Goal: Information Seeking & Learning: Learn about a topic

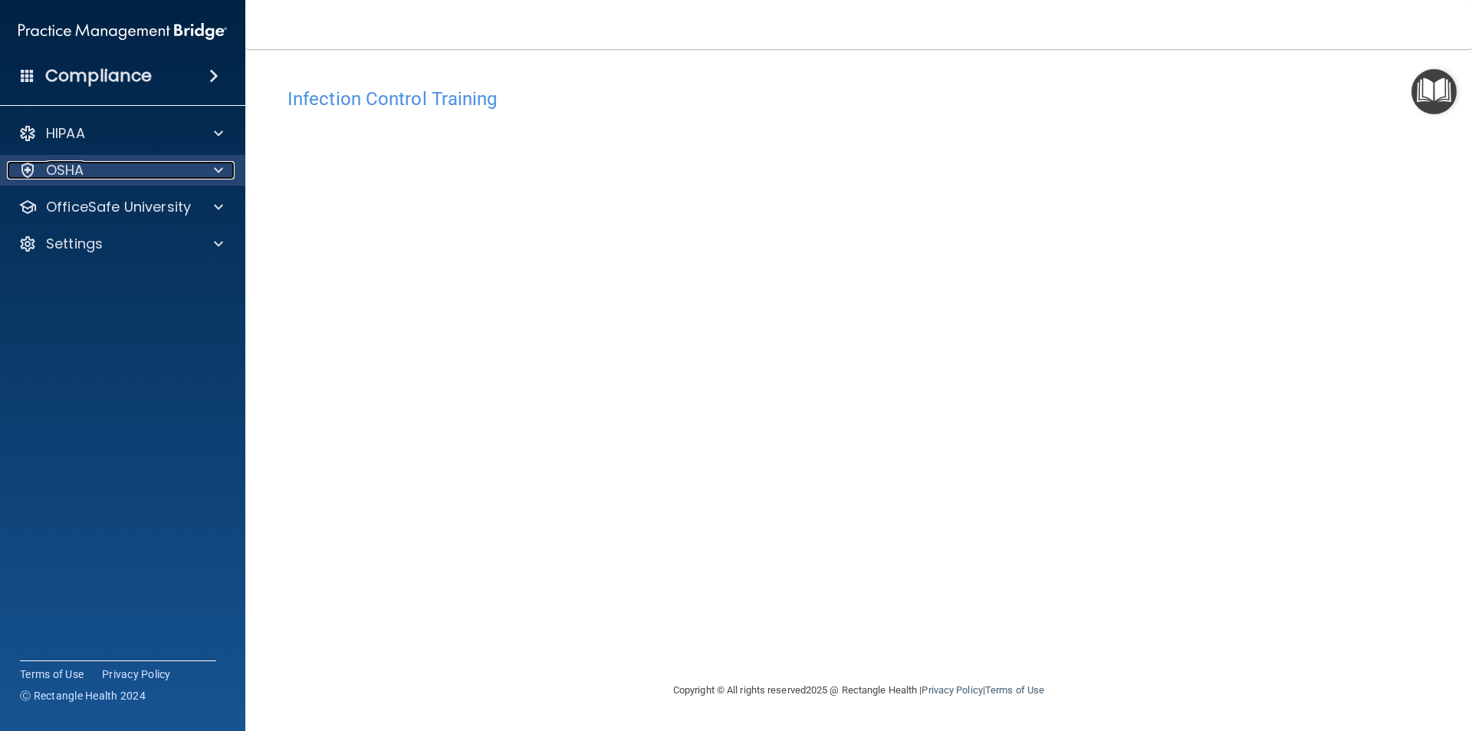
click at [93, 174] on div "OSHA" at bounding box center [102, 170] width 190 height 18
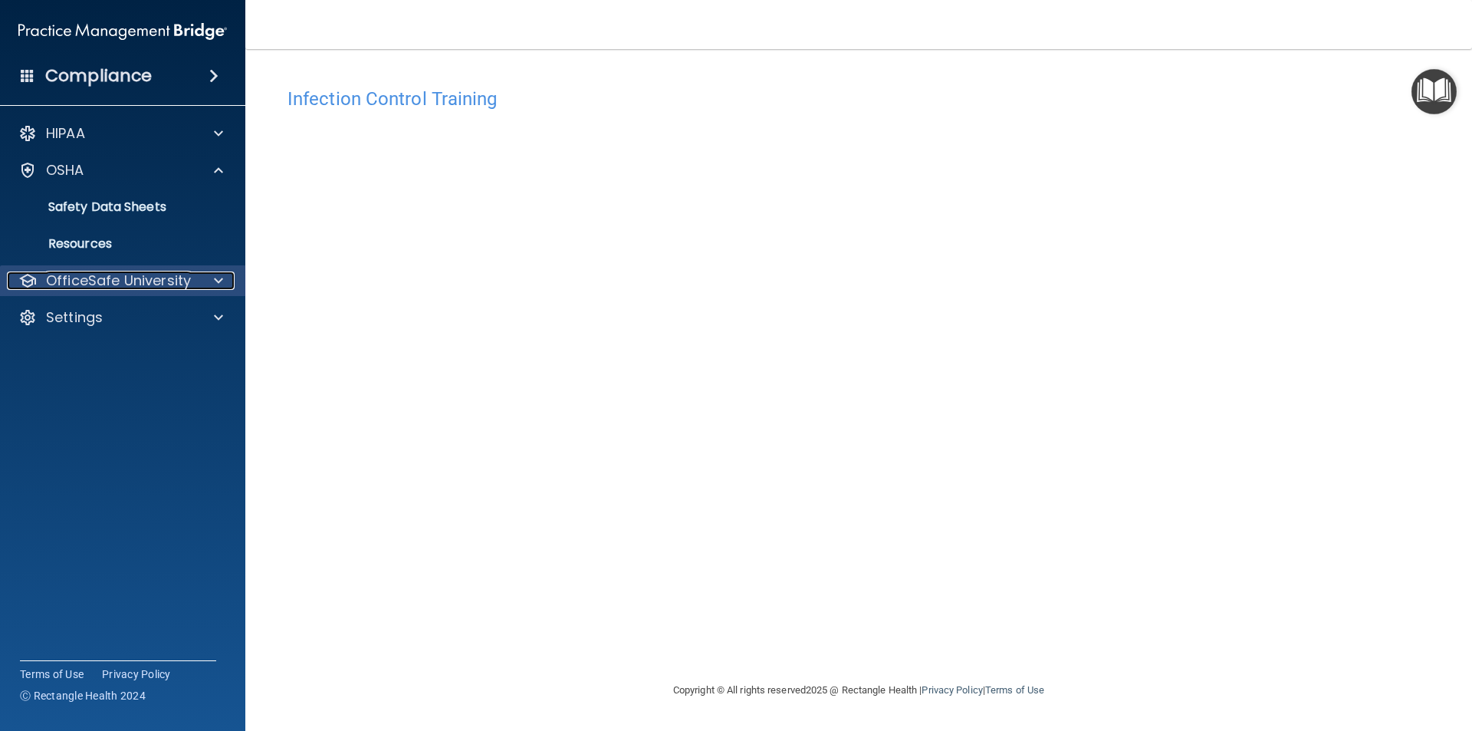
click at [100, 281] on p "OfficeSafe University" at bounding box center [118, 280] width 145 height 18
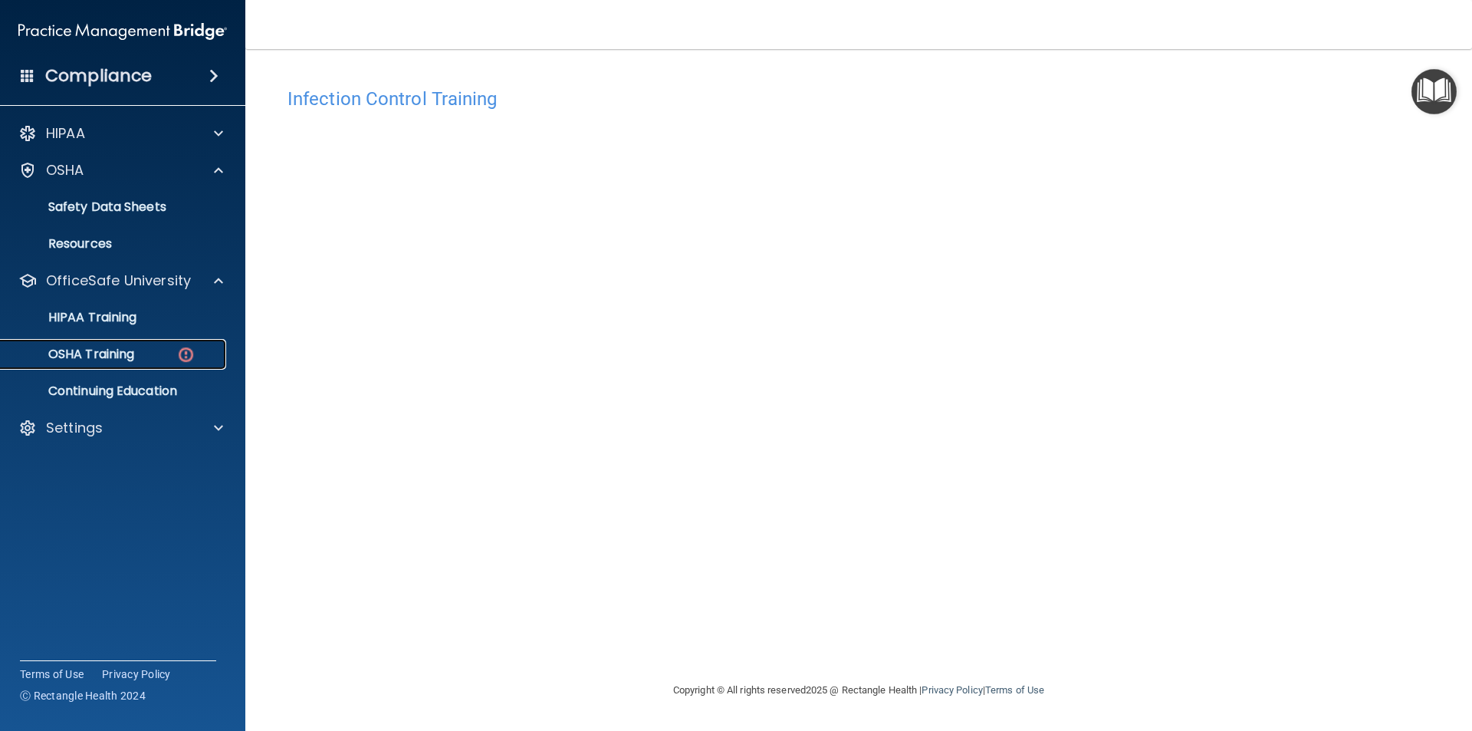
click at [101, 351] on p "OSHA Training" at bounding box center [72, 353] width 124 height 15
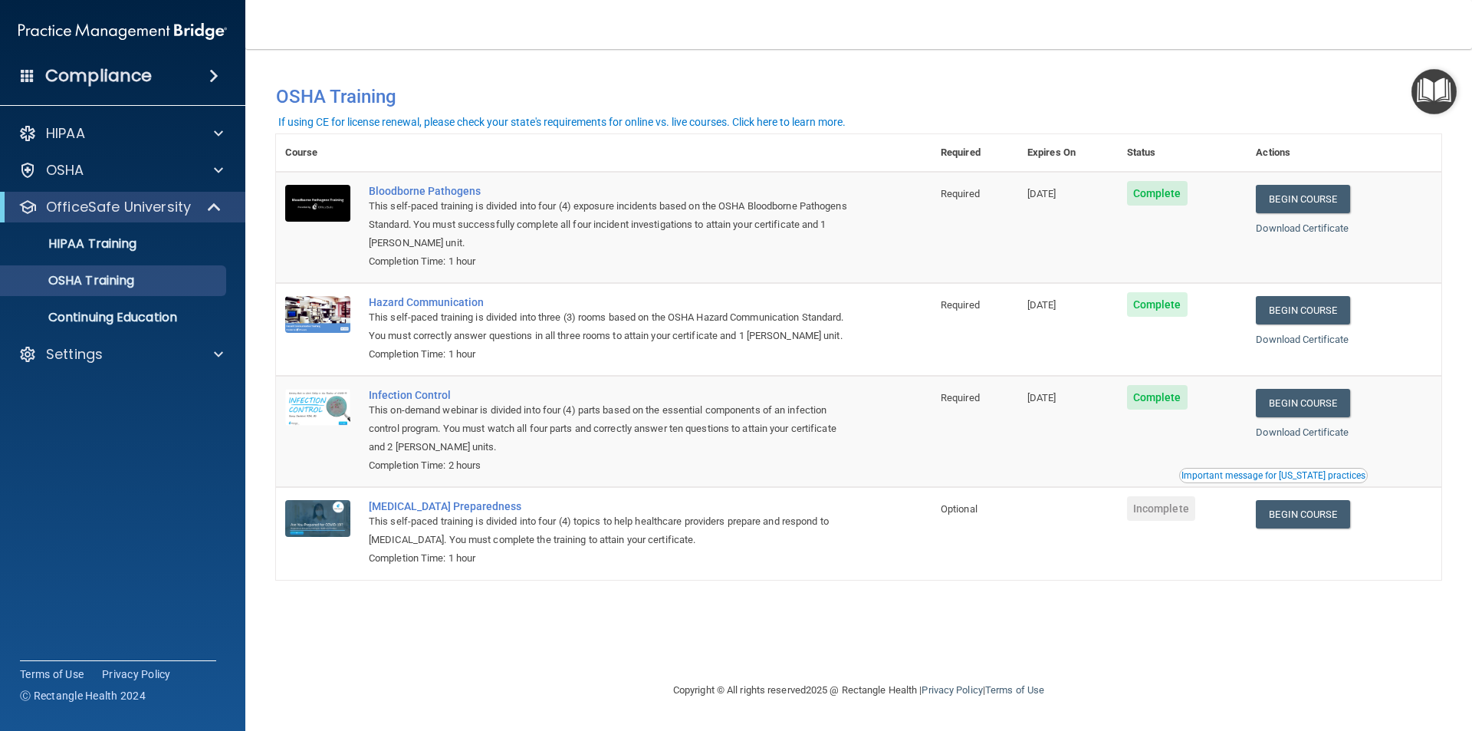
click at [215, 77] on span at bounding box center [213, 76] width 9 height 18
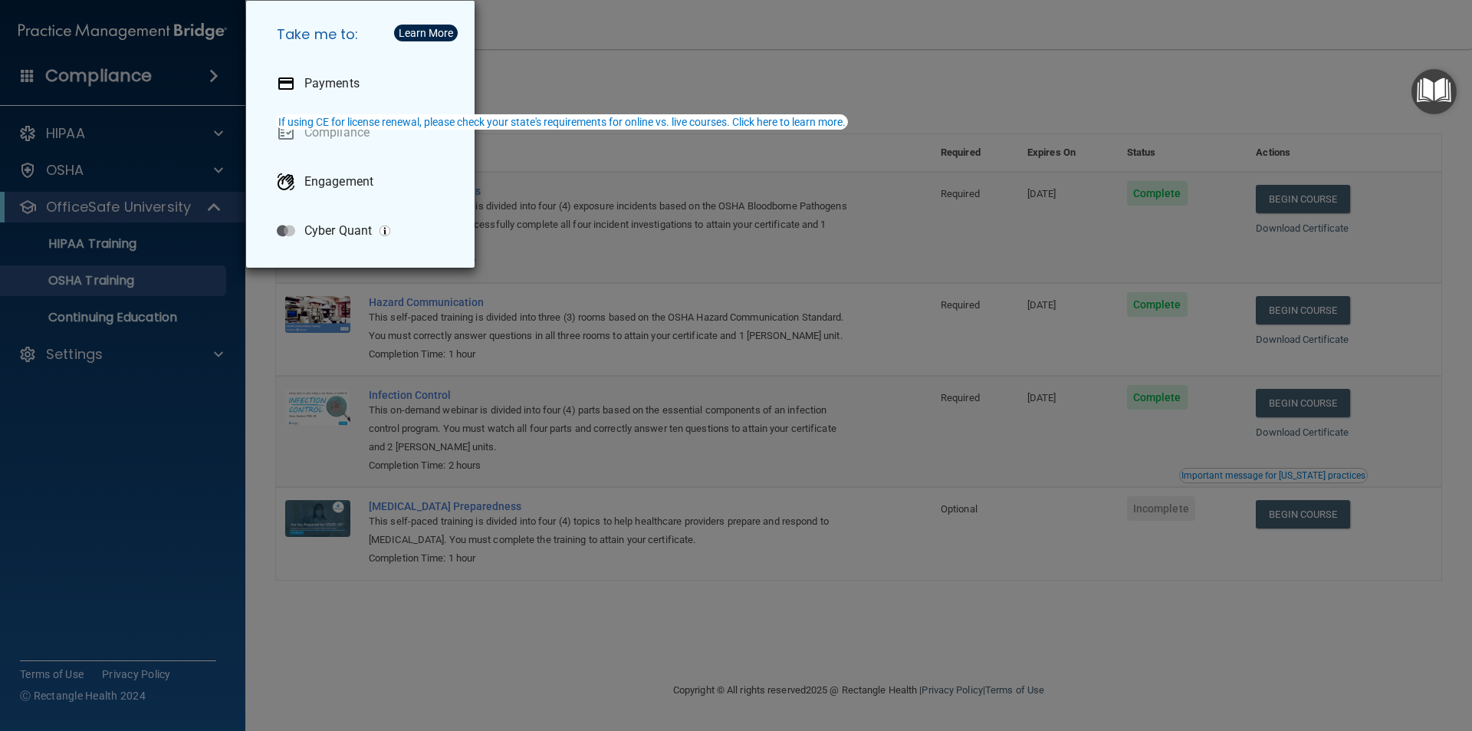
click at [120, 314] on div "Take me to: Payments Compliance Engagement Cyber Quant" at bounding box center [736, 365] width 1472 height 731
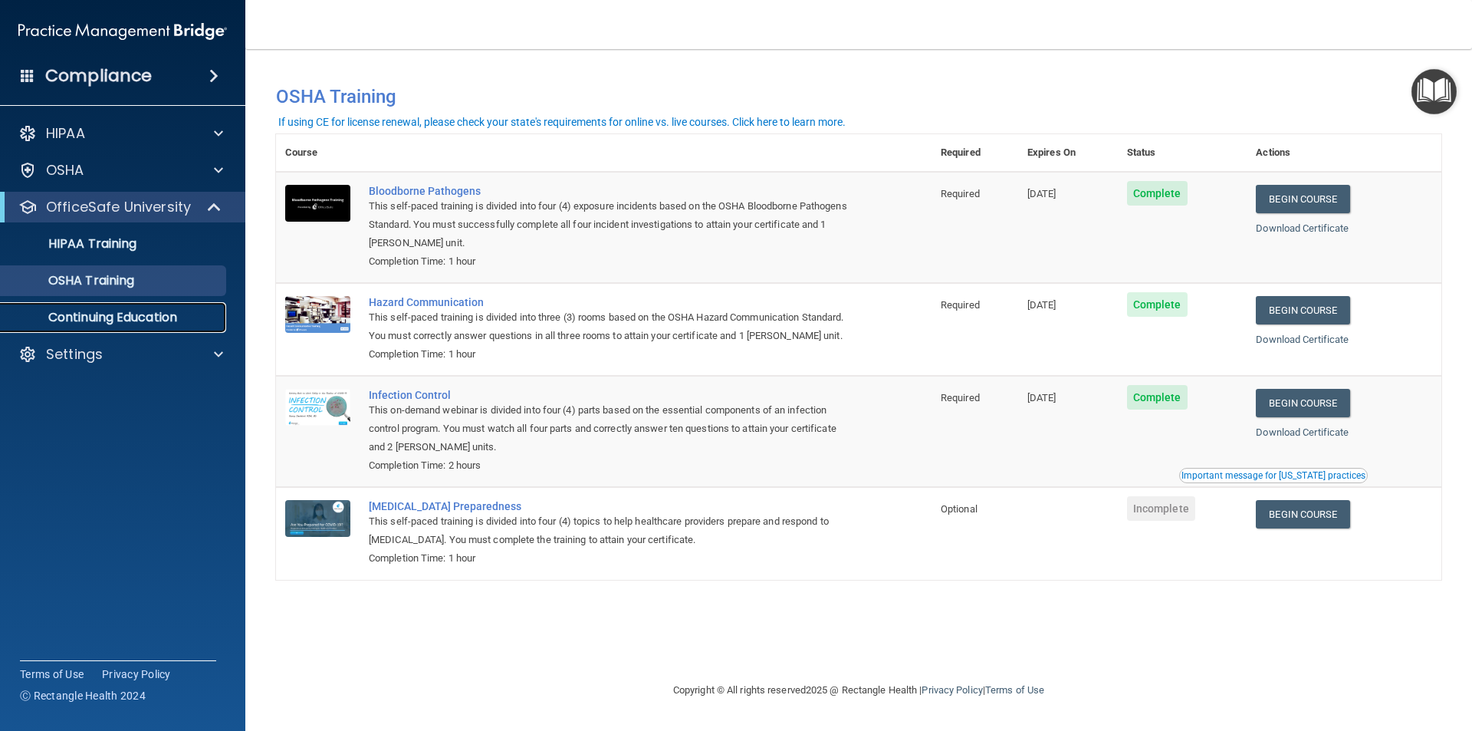
click at [107, 326] on link "Continuing Education" at bounding box center [105, 317] width 241 height 31
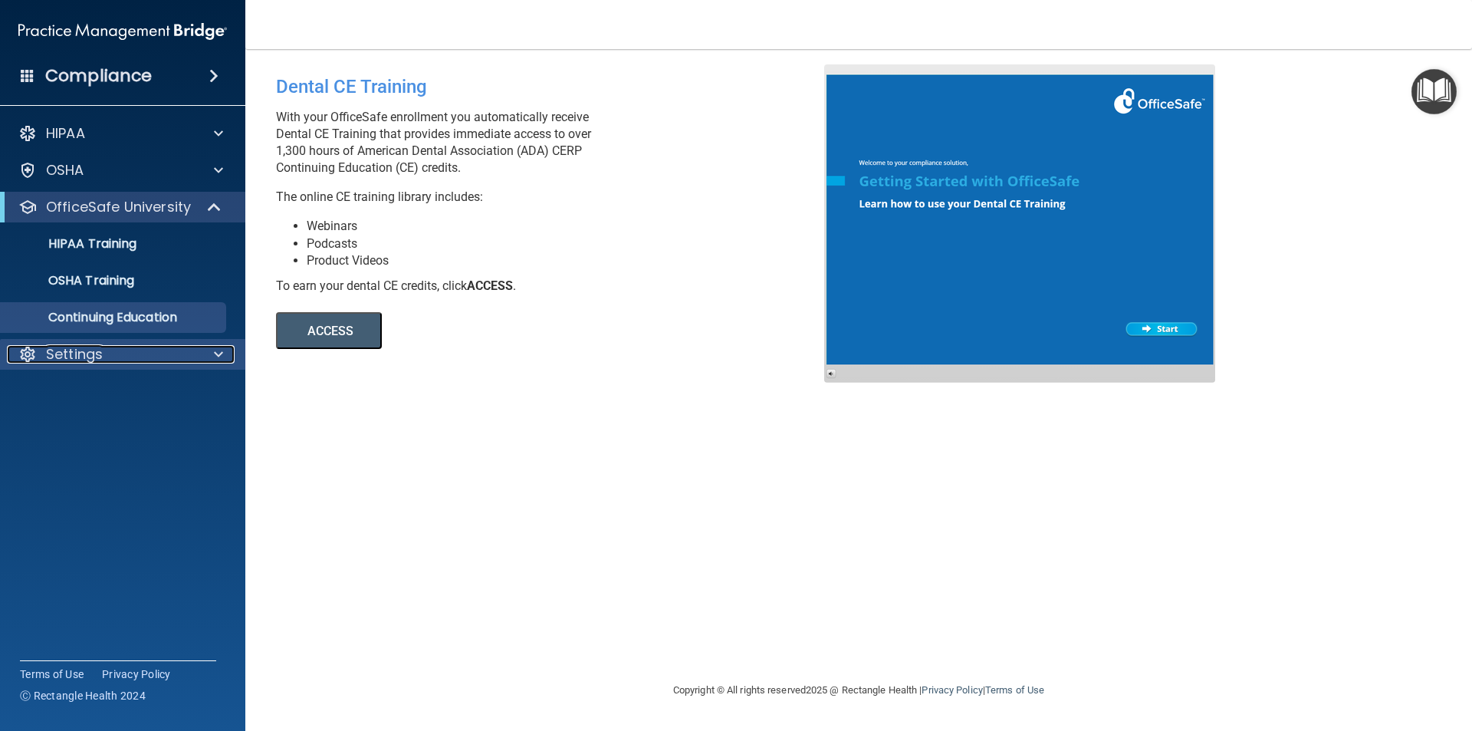
click at [92, 354] on p "Settings" at bounding box center [74, 354] width 57 height 18
click at [89, 387] on p "My Account" at bounding box center [114, 390] width 209 height 15
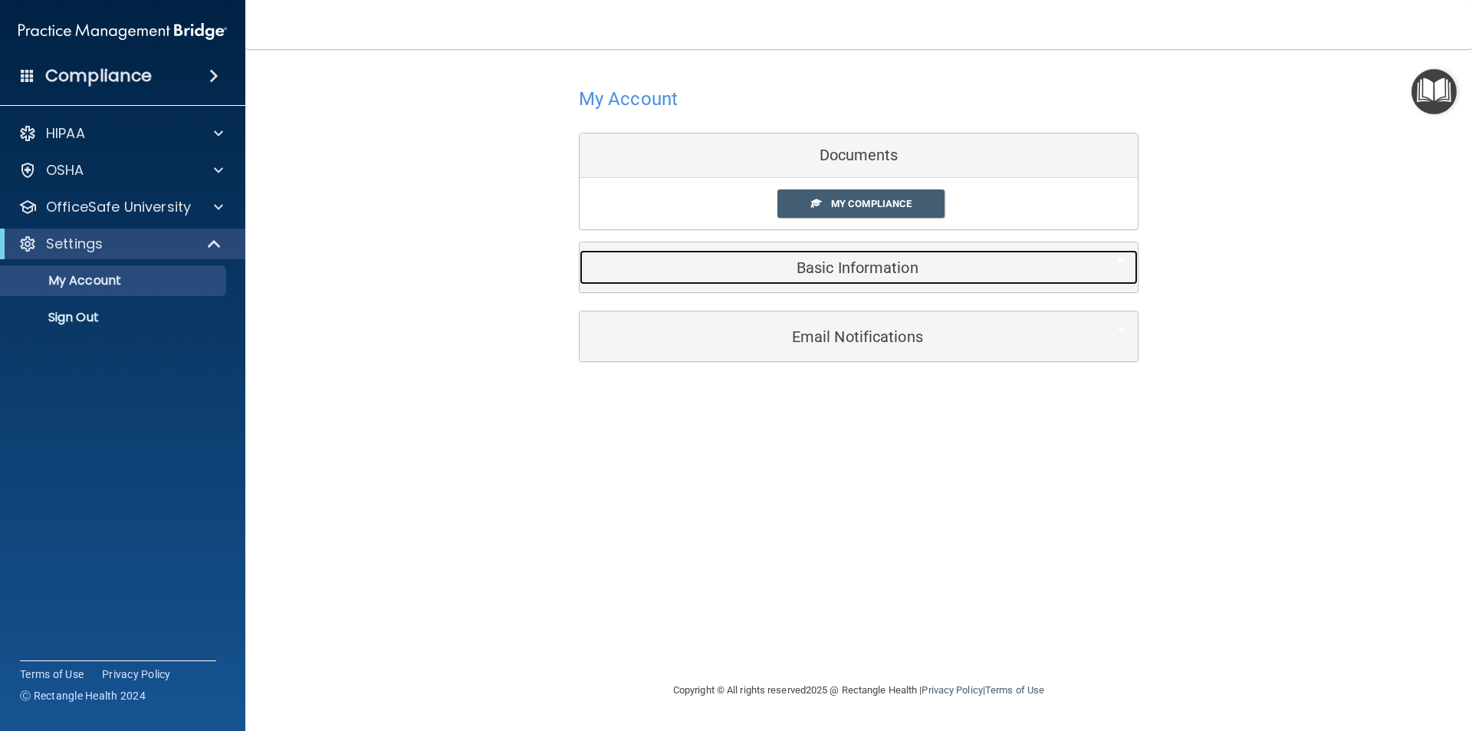
click at [827, 266] on h5 "Basic Information" at bounding box center [835, 267] width 488 height 17
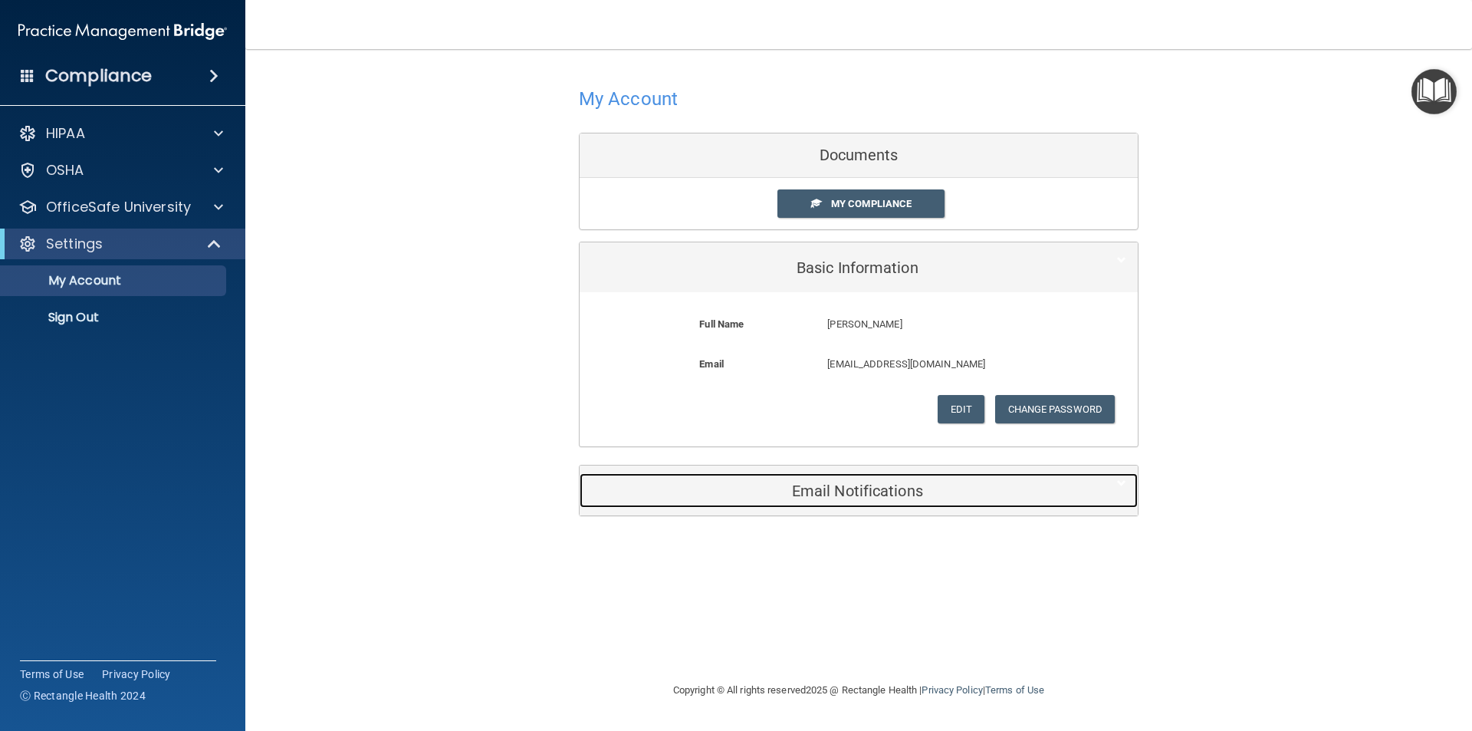
click at [786, 476] on div "Email Notifications" at bounding box center [835, 490] width 511 height 34
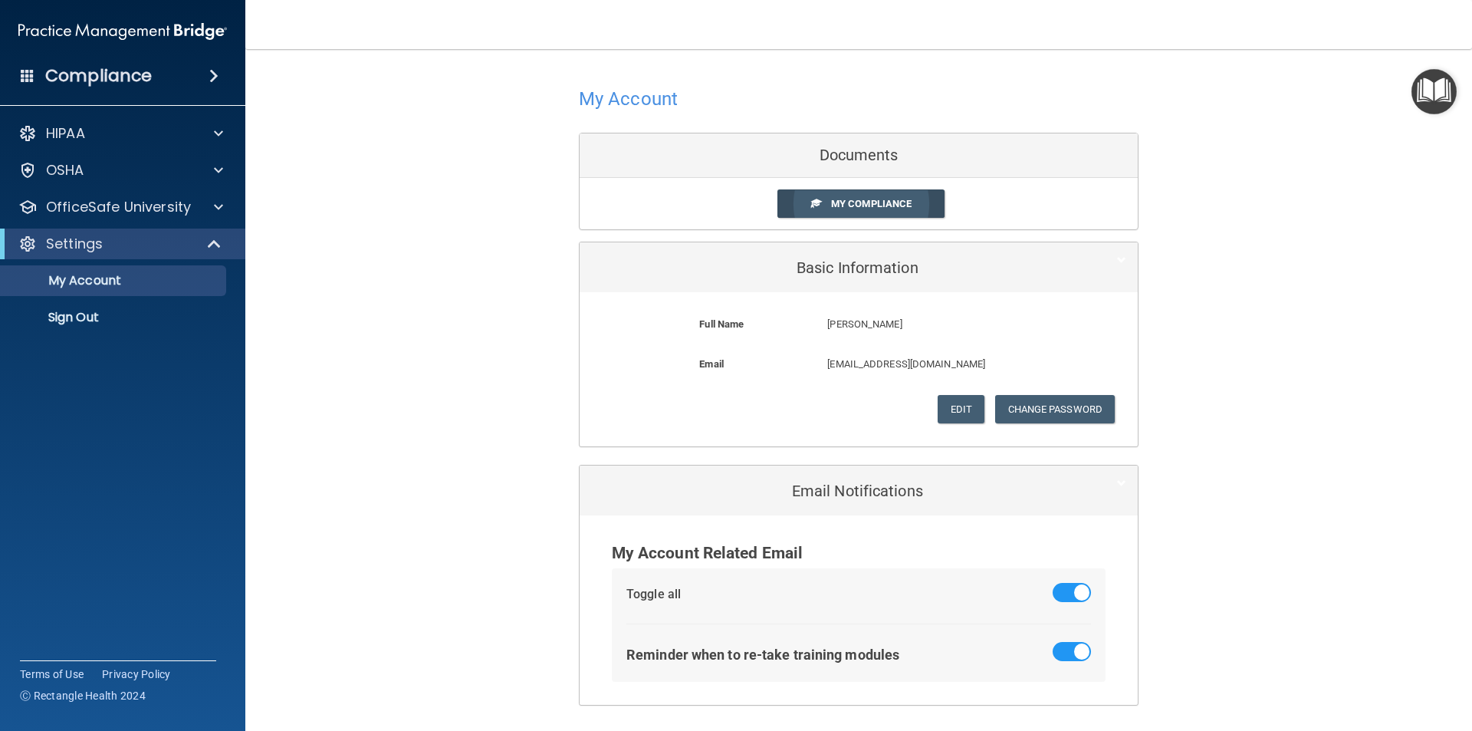
click at [811, 201] on span at bounding box center [816, 203] width 10 height 10
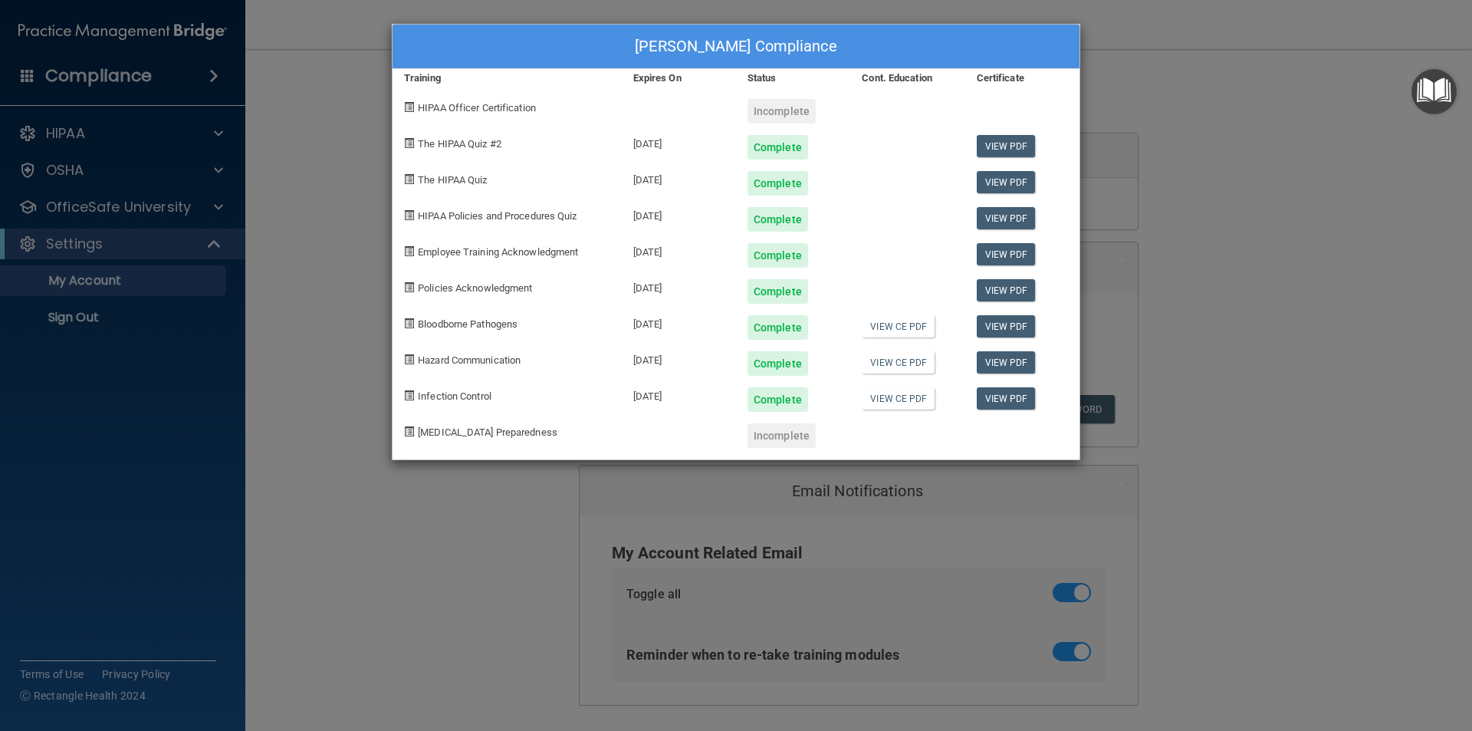
click at [92, 317] on div "Lana Buettner's Compliance Training Expires On Status Cont. Education Certifica…" at bounding box center [736, 365] width 1472 height 731
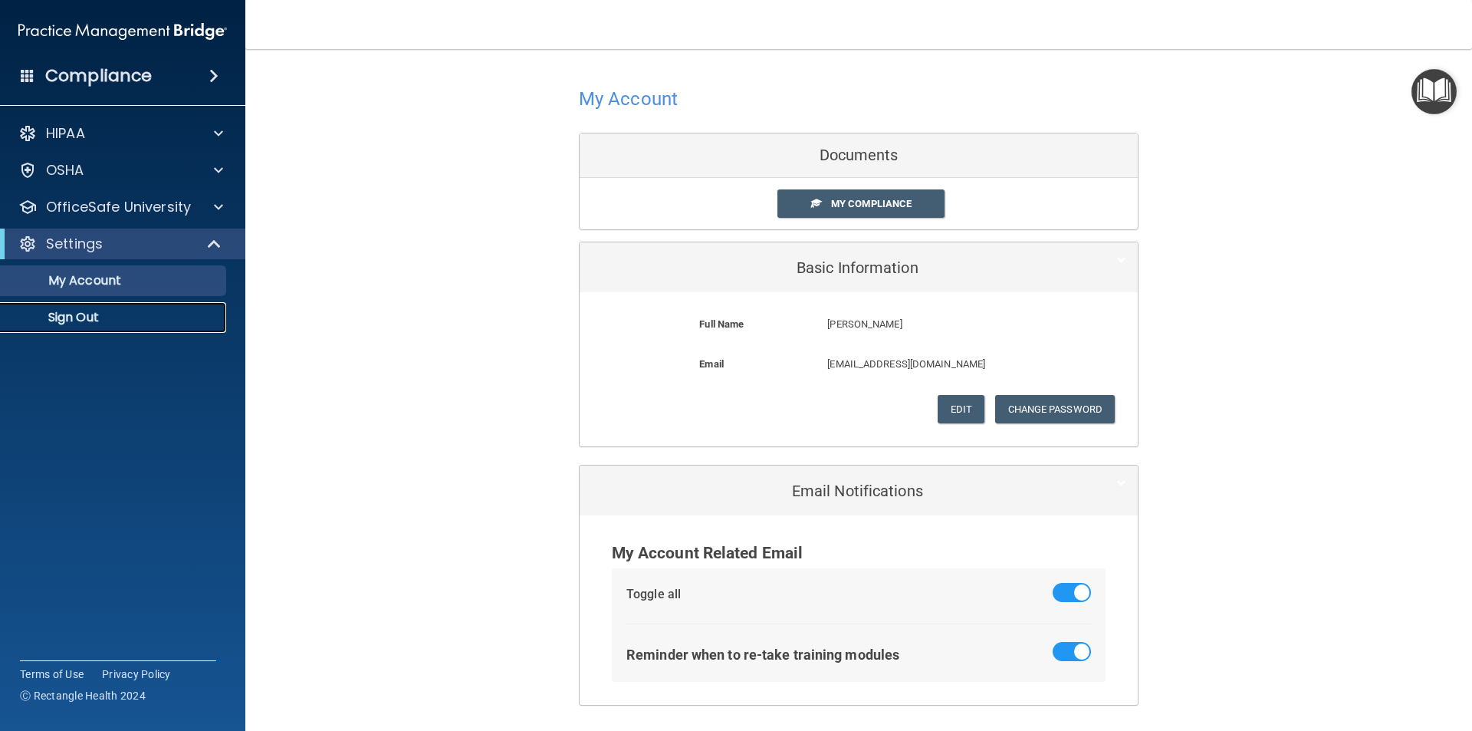
click at [92, 317] on p "Sign Out" at bounding box center [114, 317] width 209 height 15
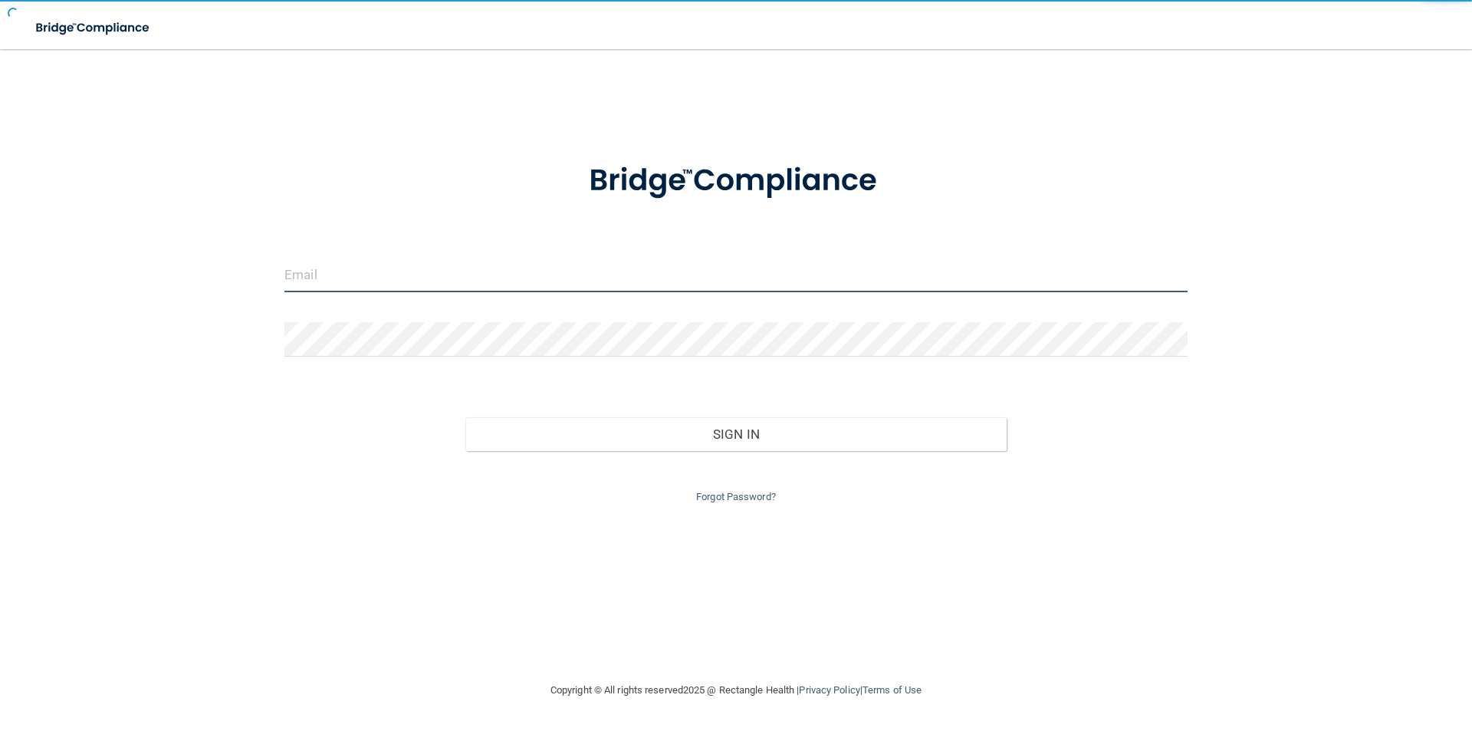
type input "[PERSON_NAME][EMAIL_ADDRESS][DOMAIN_NAME]"
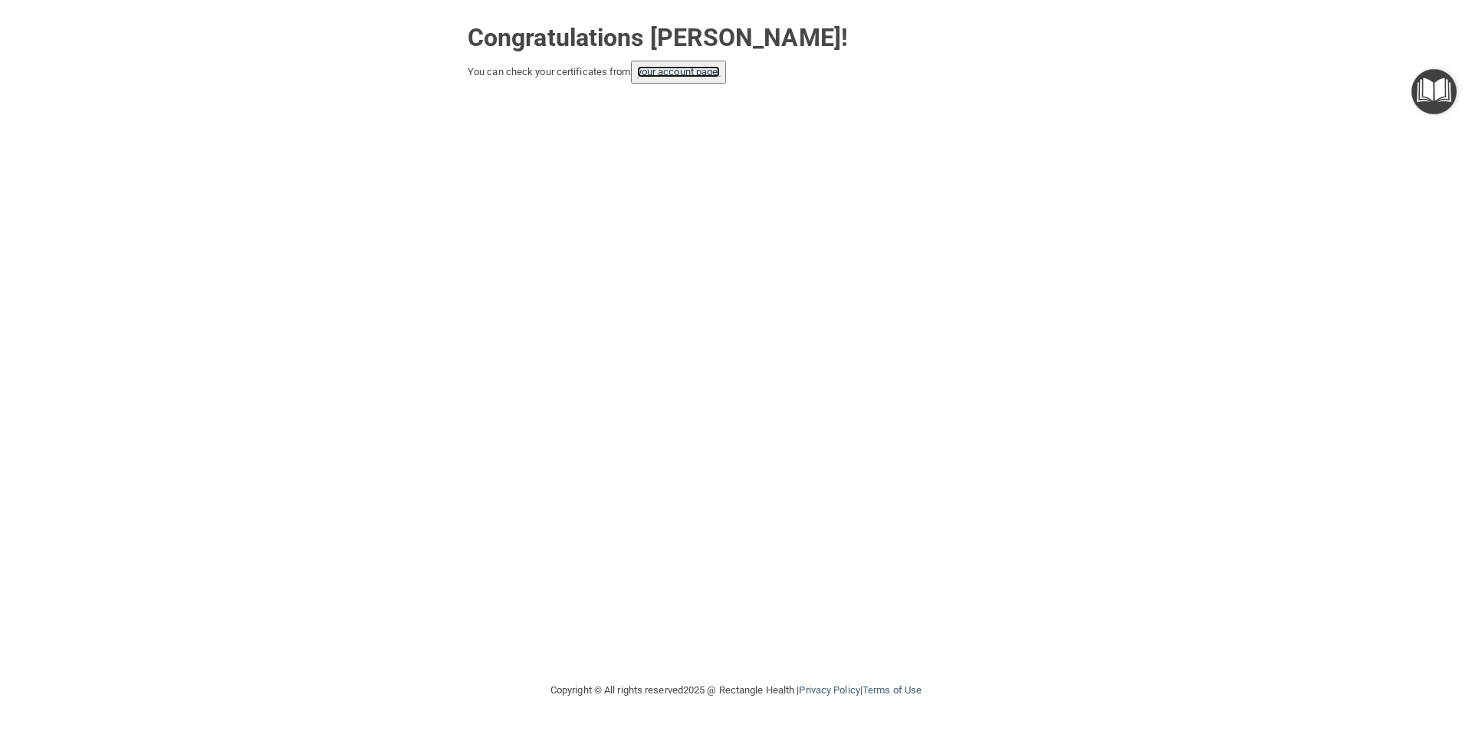
click at [701, 74] on link "your account page!" at bounding box center [679, 71] width 84 height 11
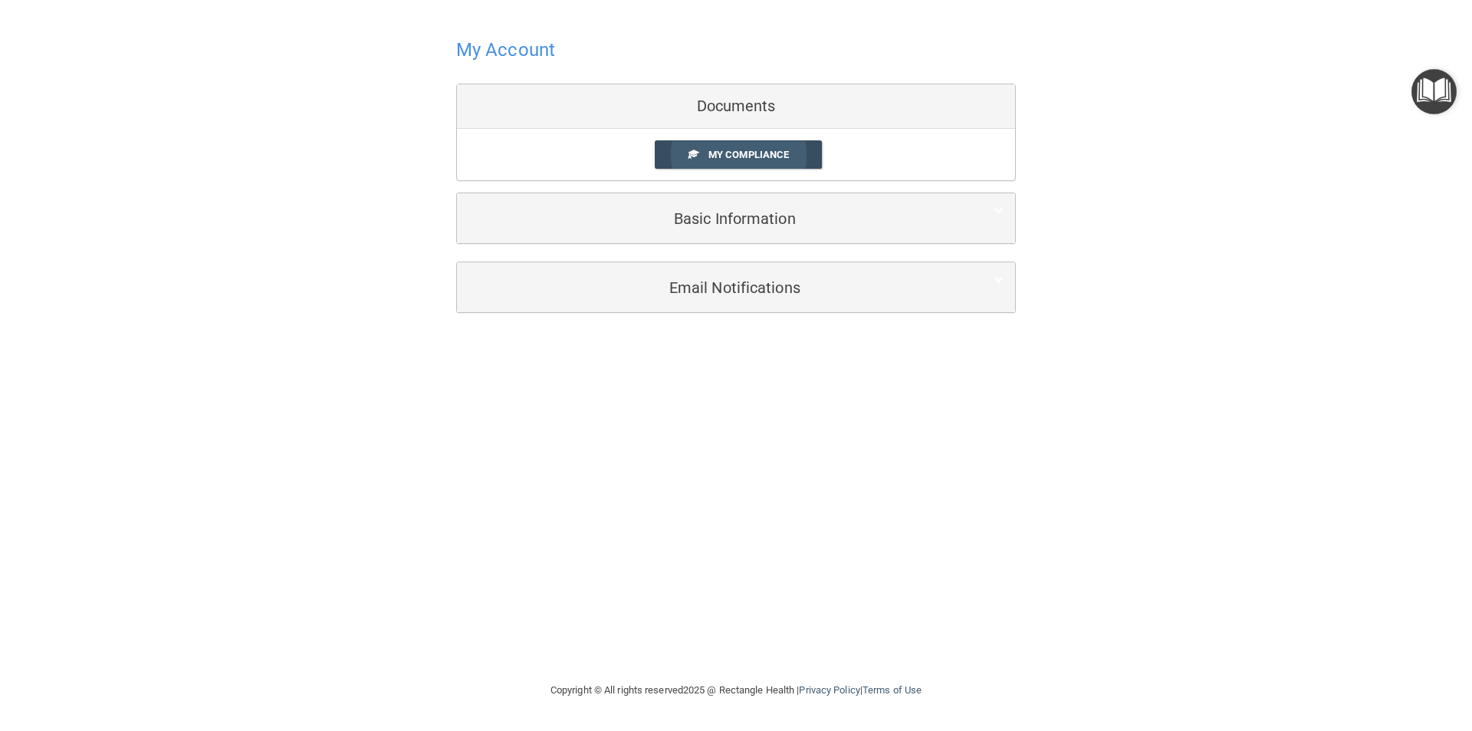
click at [752, 149] on span "My Compliance" at bounding box center [748, 154] width 80 height 11
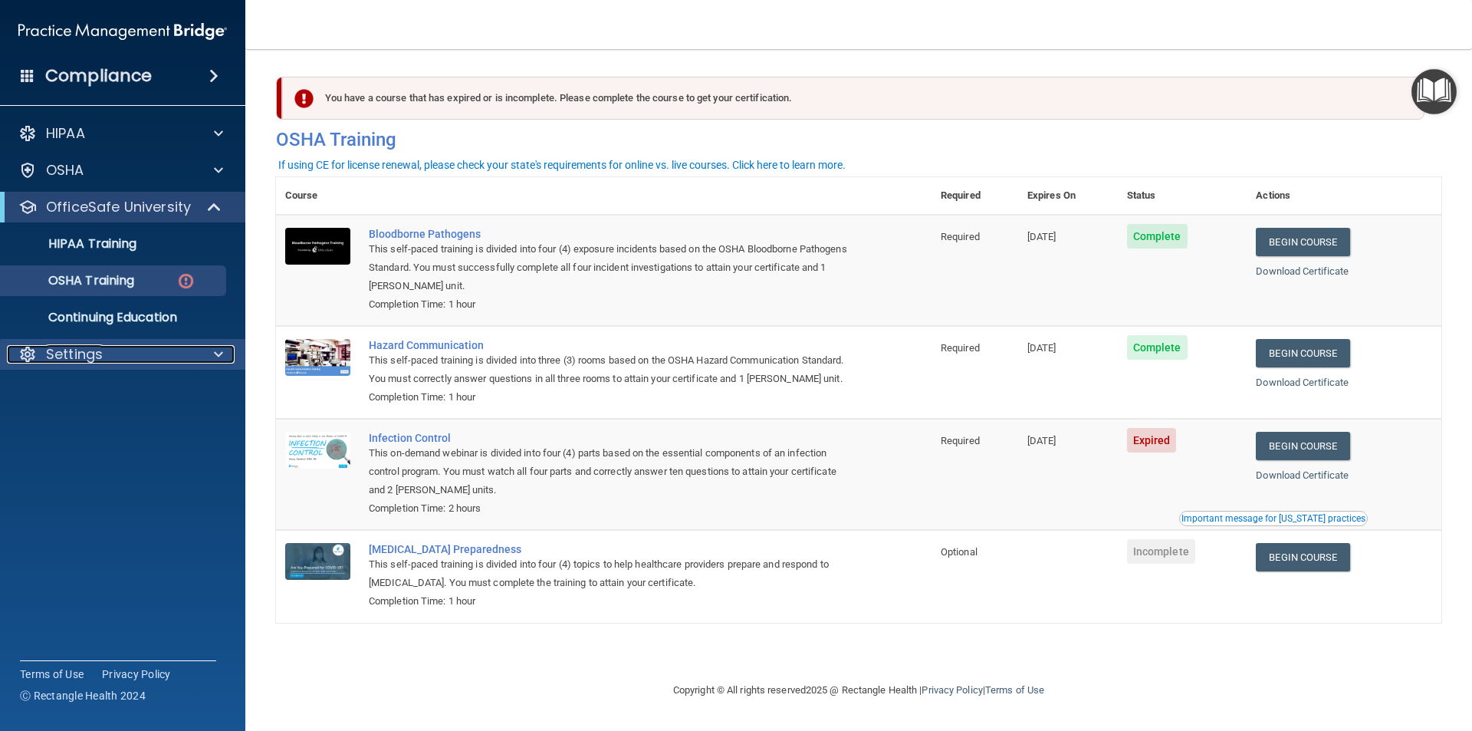
click at [212, 353] on div at bounding box center [216, 354] width 38 height 18
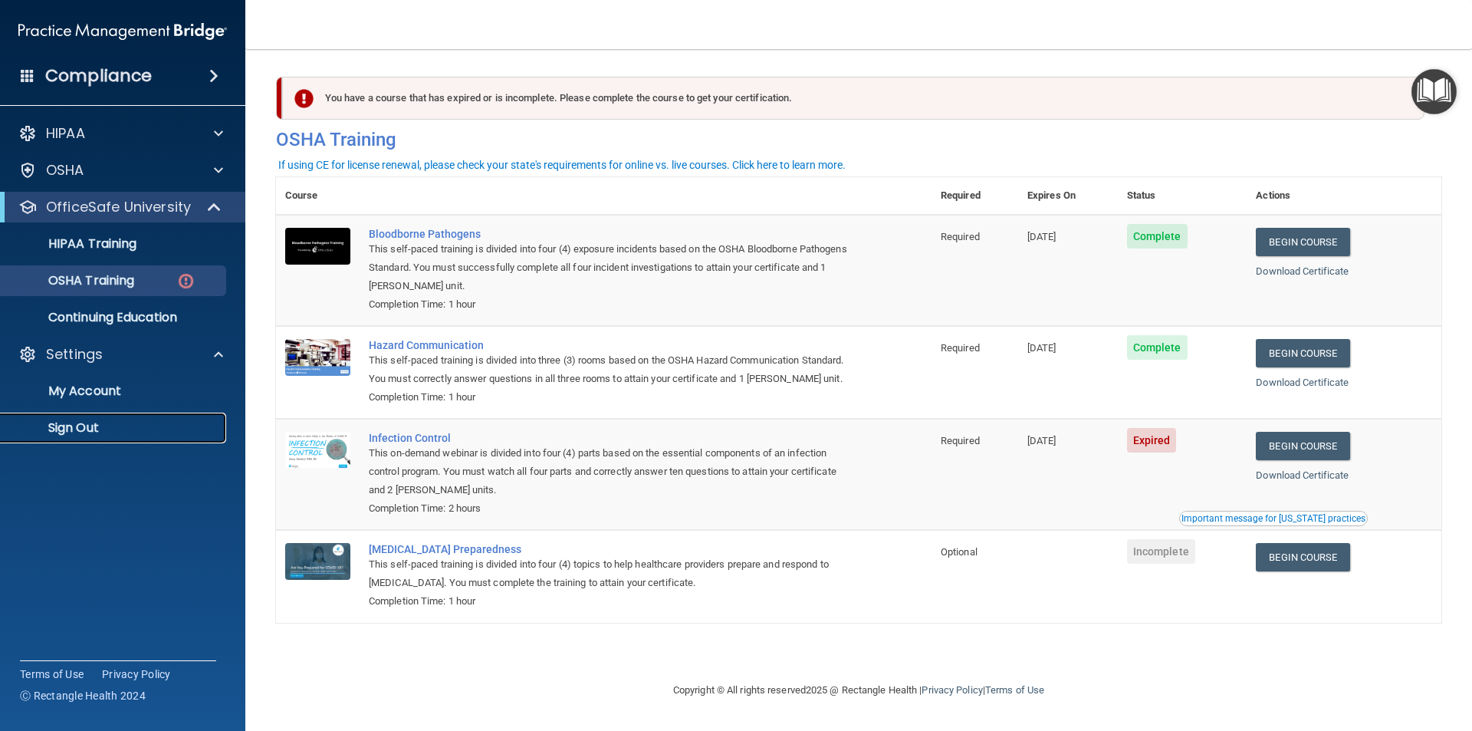
click at [72, 429] on p "Sign Out" at bounding box center [114, 427] width 209 height 15
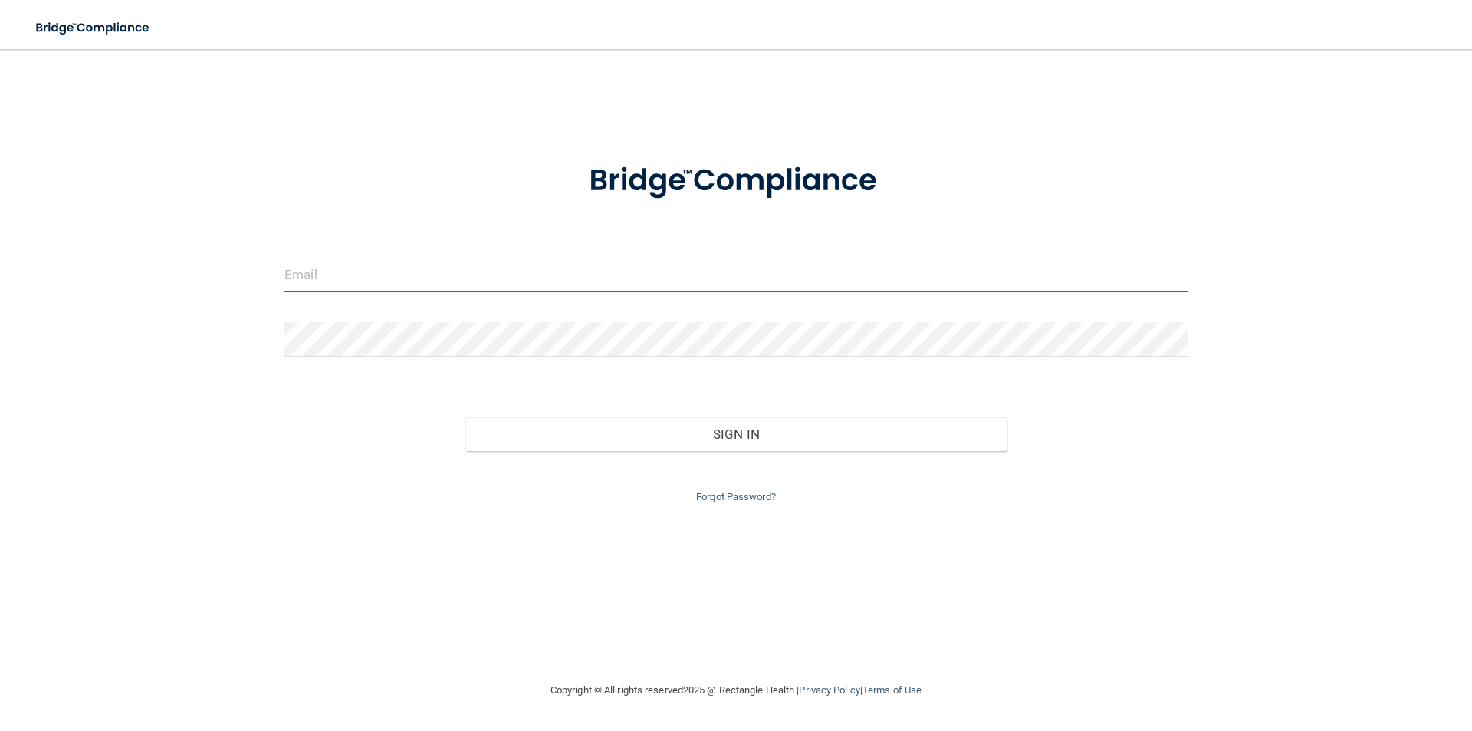
type input "jana@drjonjudd.com"
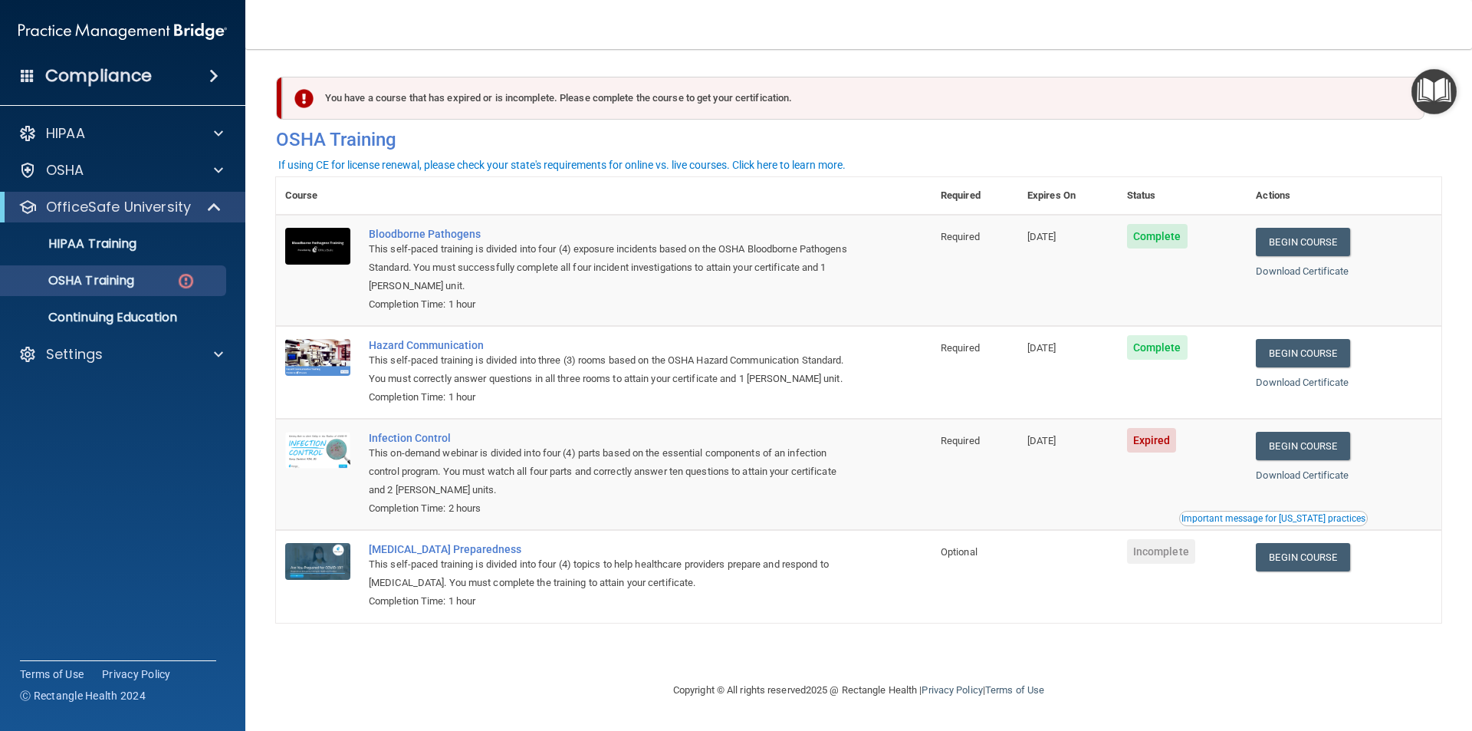
click at [25, 75] on span at bounding box center [28, 75] width 14 height 14
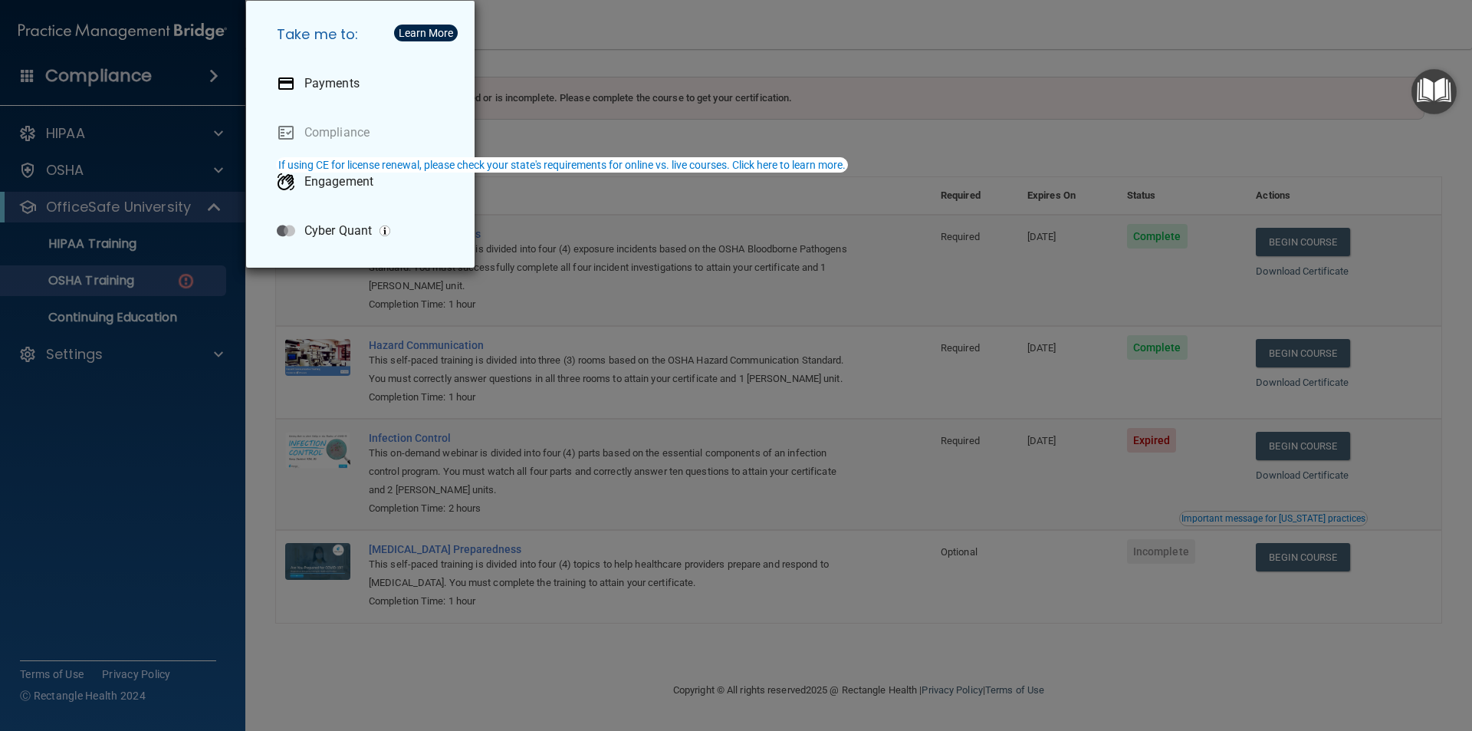
click at [167, 129] on div "Take me to: Payments Compliance Engagement Cyber Quant" at bounding box center [736, 365] width 1472 height 731
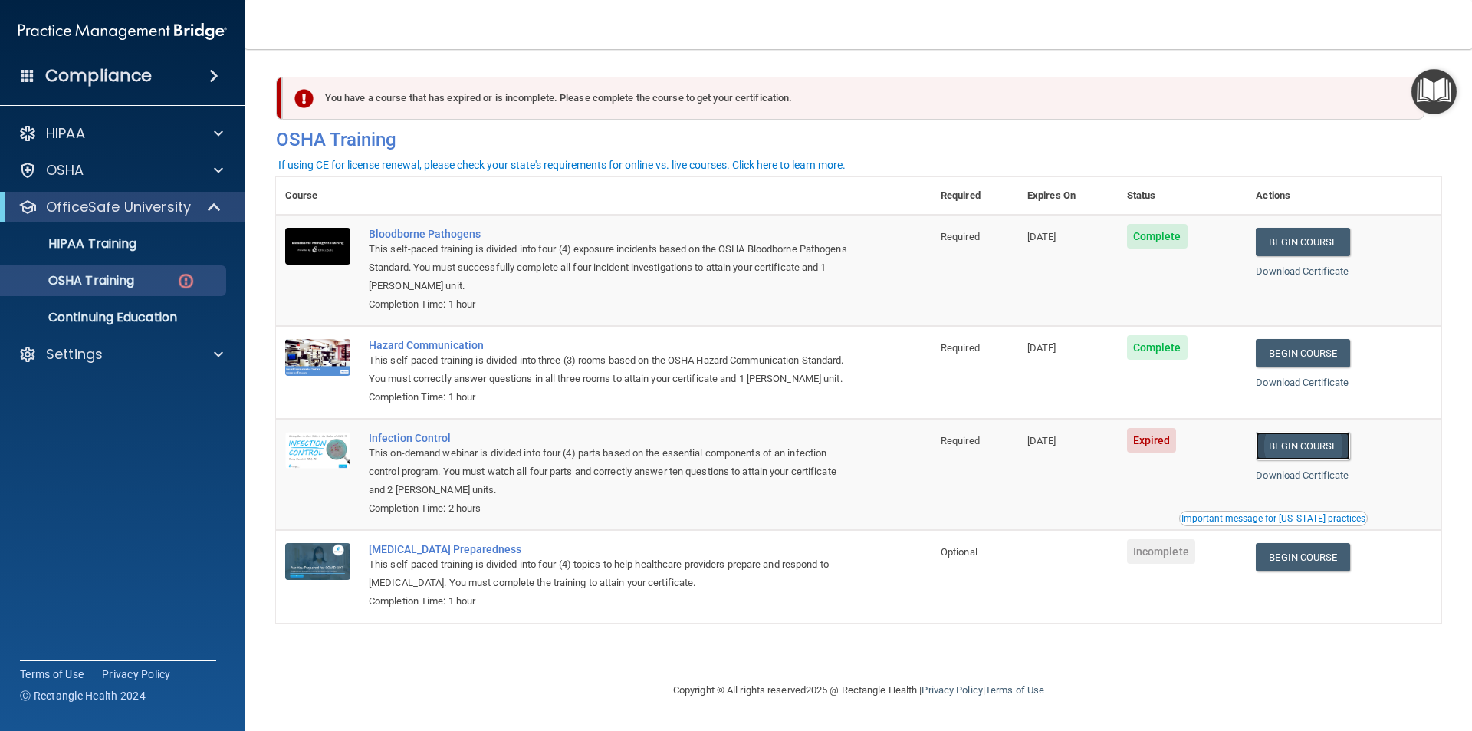
click at [1308, 441] on link "Begin Course" at bounding box center [1303, 446] width 94 height 28
click at [214, 351] on div at bounding box center [216, 354] width 38 height 18
click at [749, 457] on div "This on-demand webinar is divided into four (4) parts based on the essential co…" at bounding box center [612, 471] width 486 height 55
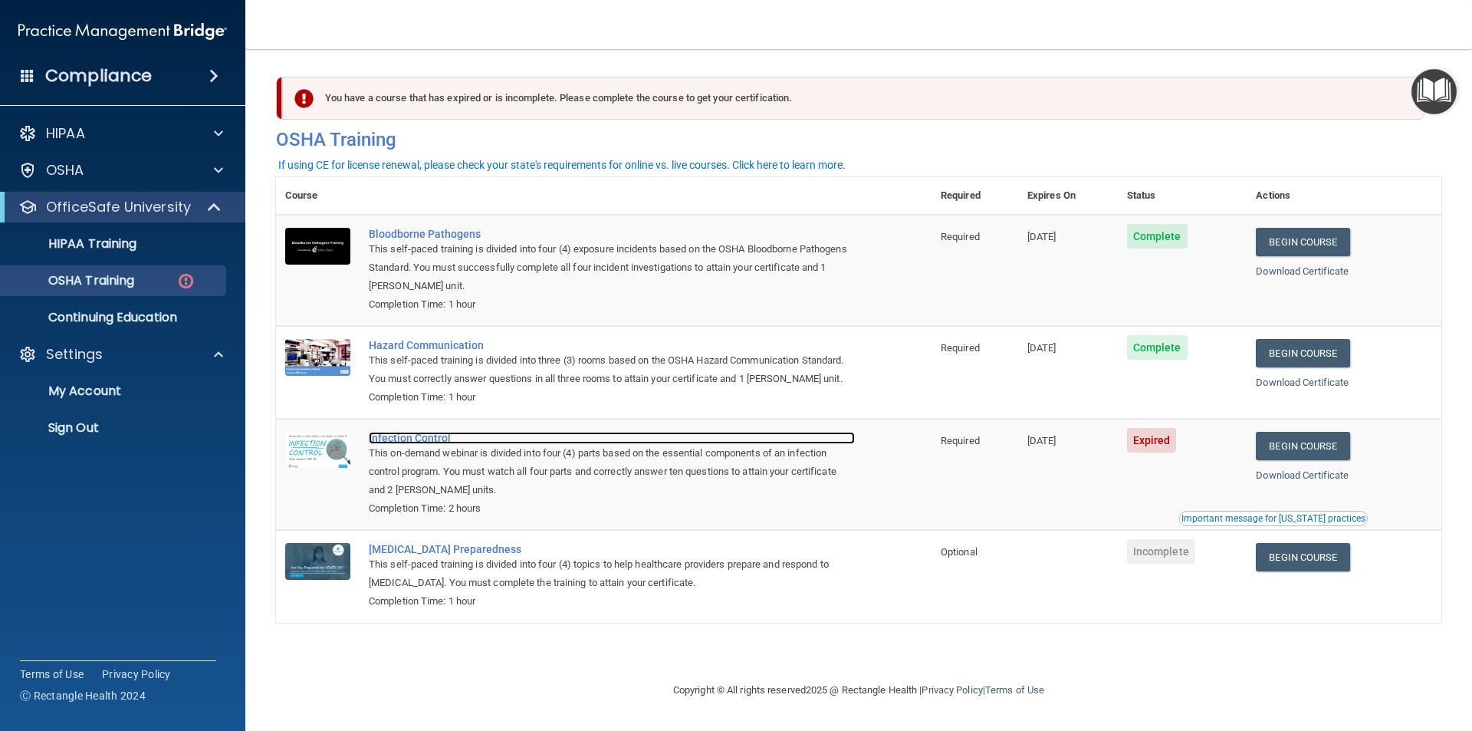
click at [392, 437] on div "Infection Control" at bounding box center [612, 438] width 486 height 12
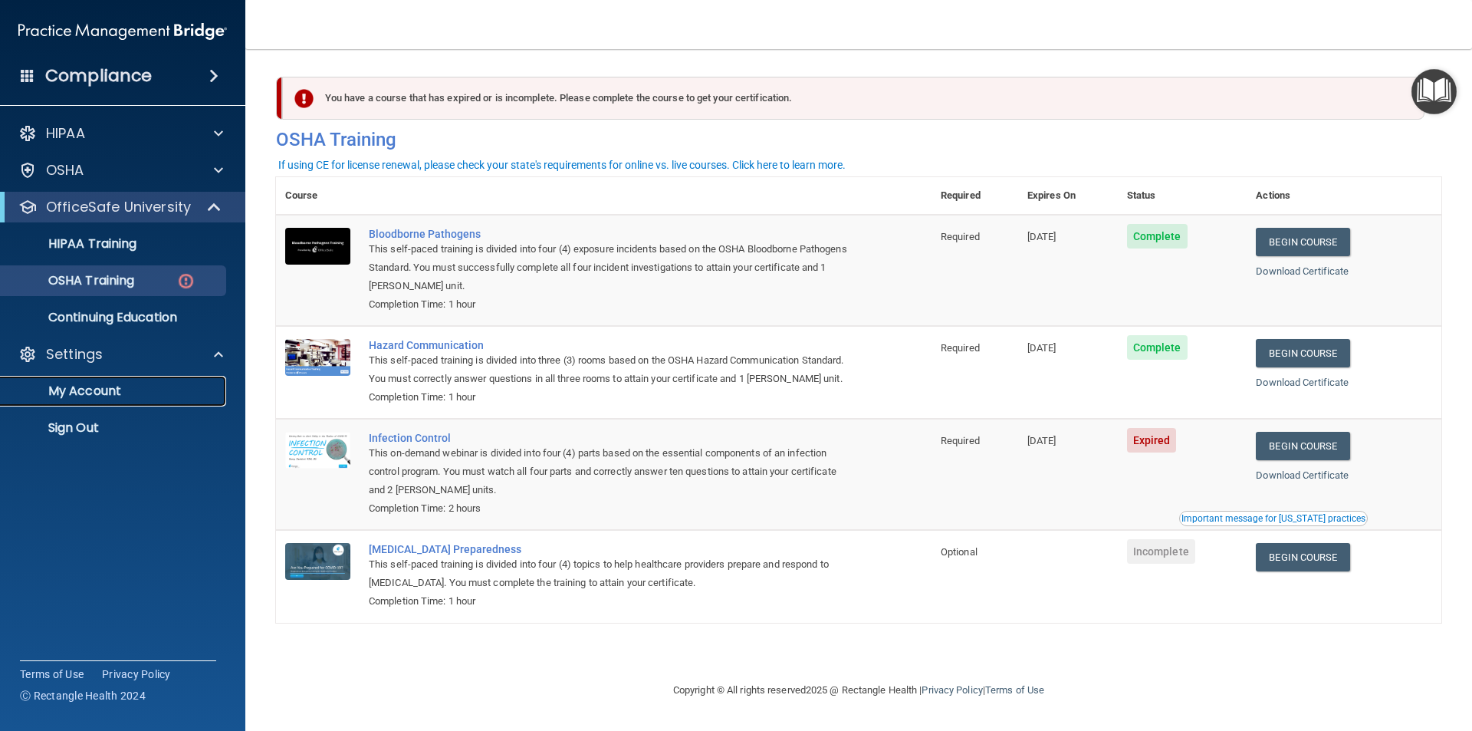
click at [65, 398] on p "My Account" at bounding box center [114, 390] width 209 height 15
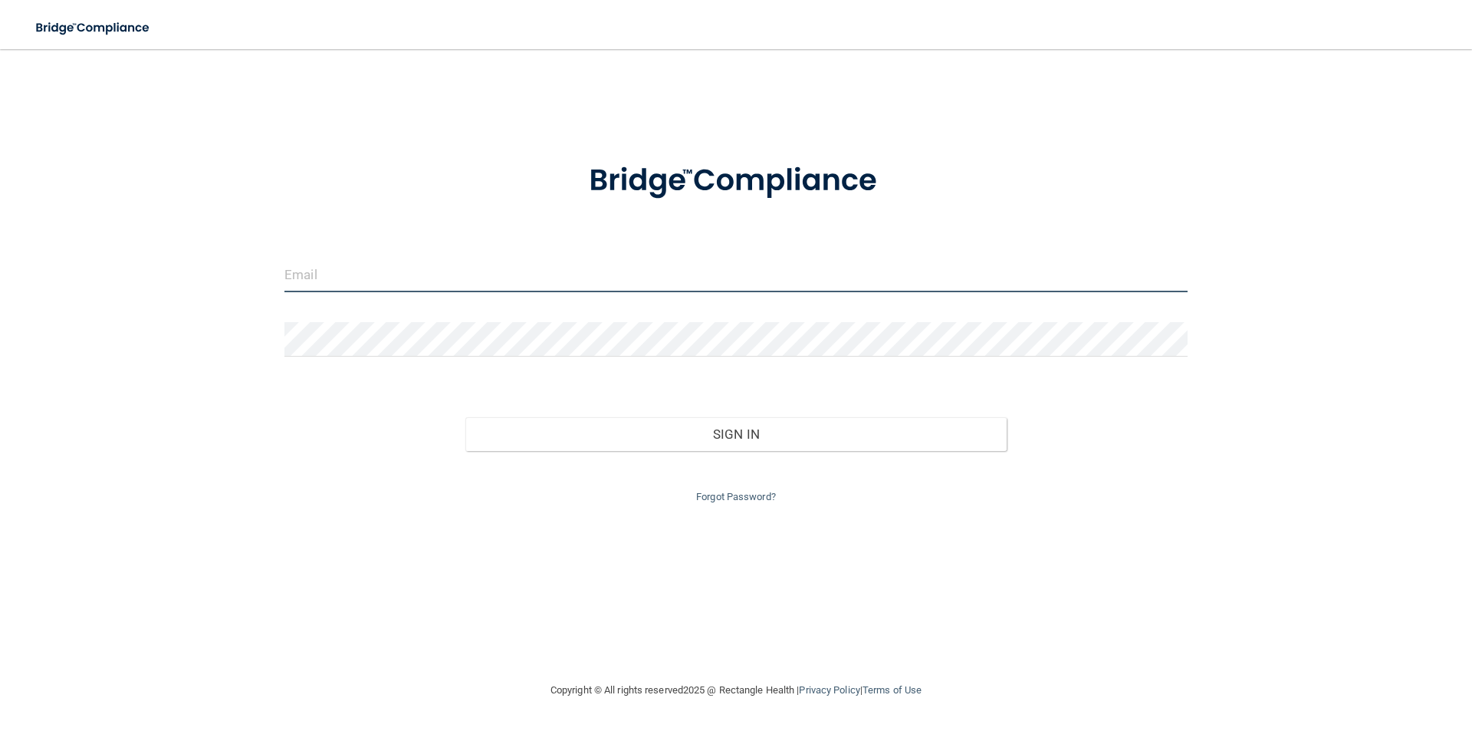
type input "jana@drjonjudd.com"
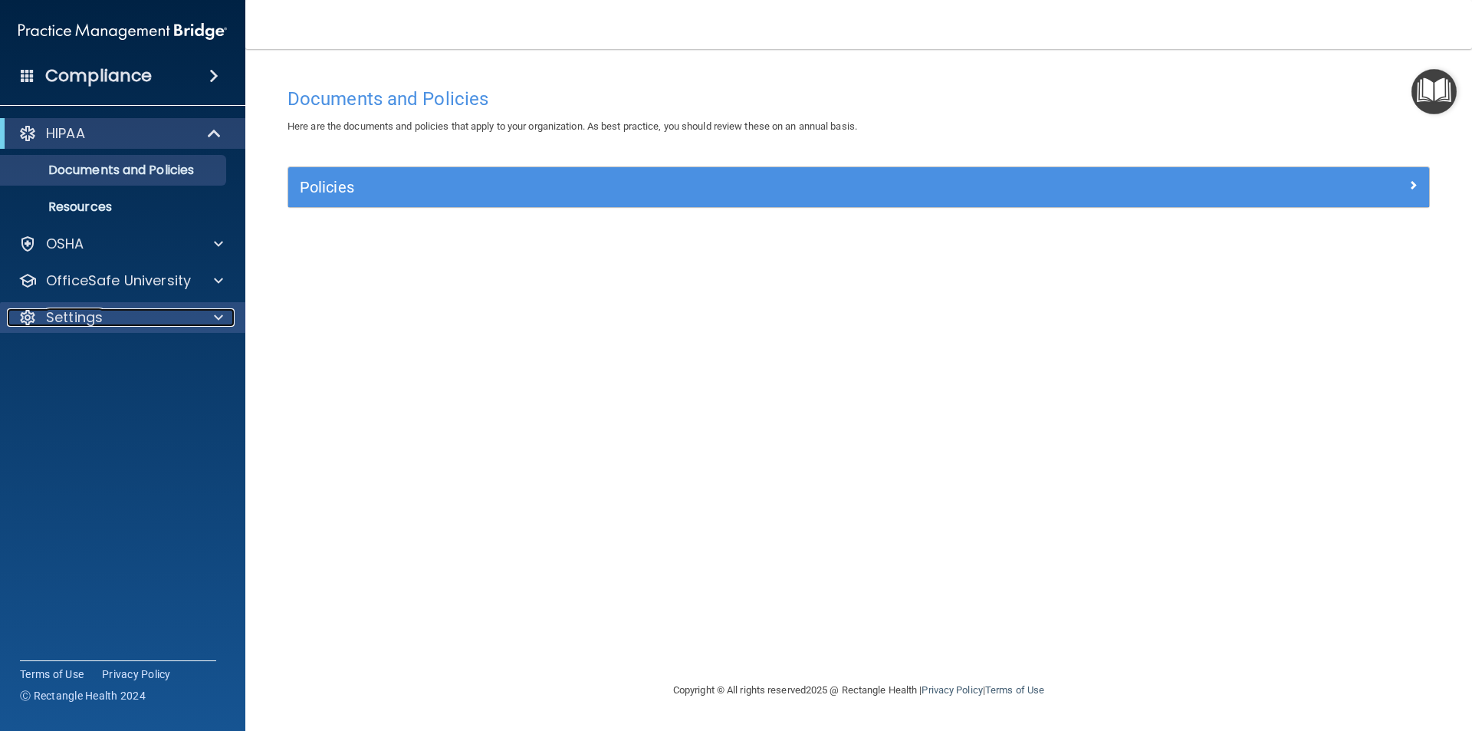
click at [218, 315] on span at bounding box center [218, 317] width 9 height 18
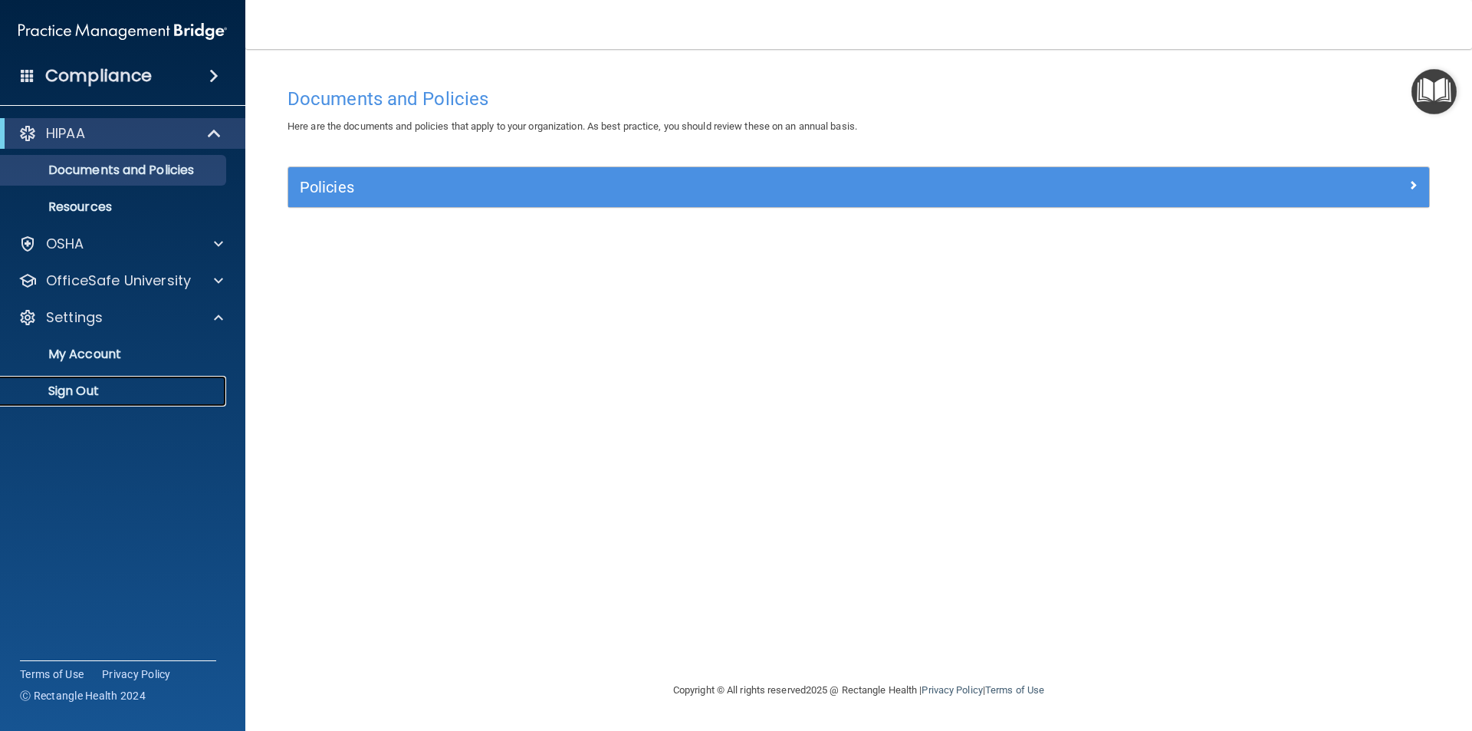
click at [133, 389] on p "Sign Out" at bounding box center [114, 390] width 209 height 15
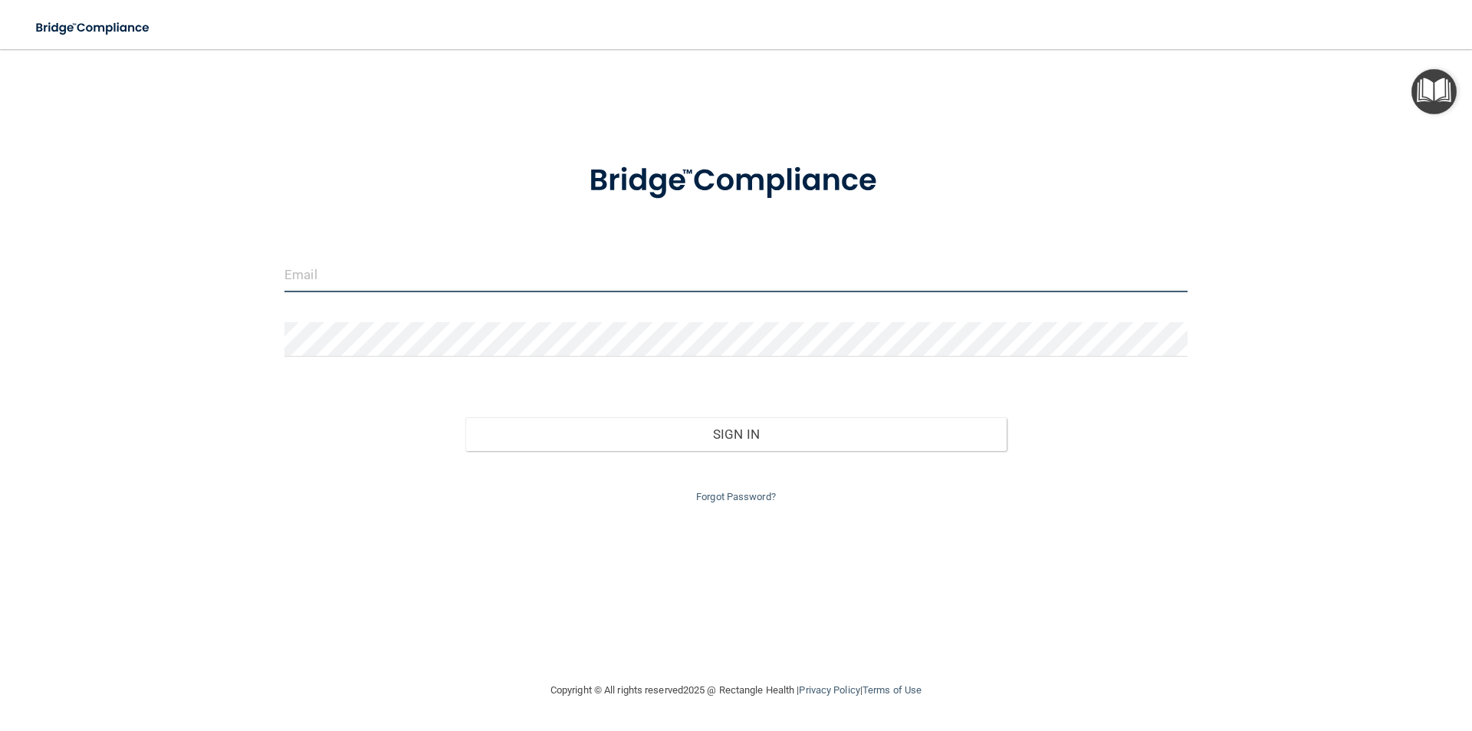
type input "[PERSON_NAME][EMAIL_ADDRESS][DOMAIN_NAME]"
